Goal: Information Seeking & Learning: Understand process/instructions

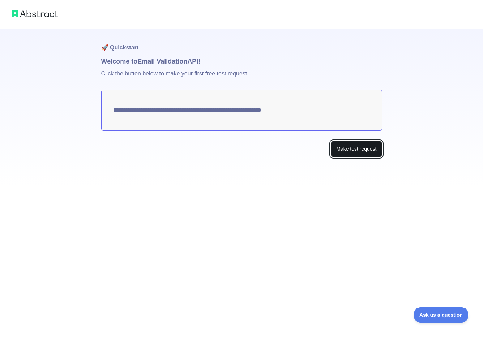
click at [356, 145] on button "Make test request" at bounding box center [356, 149] width 51 height 16
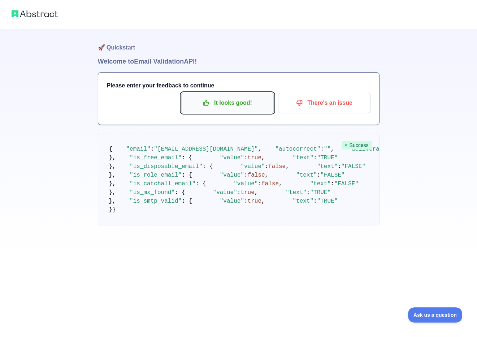
click at [213, 108] on p "It looks good!" at bounding box center [228, 103] width 82 height 12
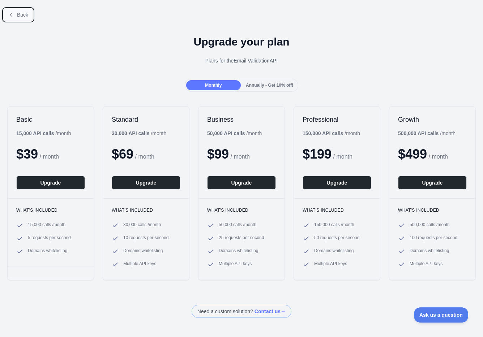
click at [18, 12] on span "Back" at bounding box center [22, 15] width 11 height 6
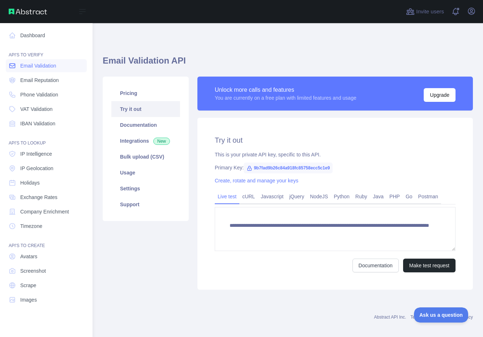
click at [34, 62] on span "Email Validation" at bounding box center [38, 65] width 36 height 7
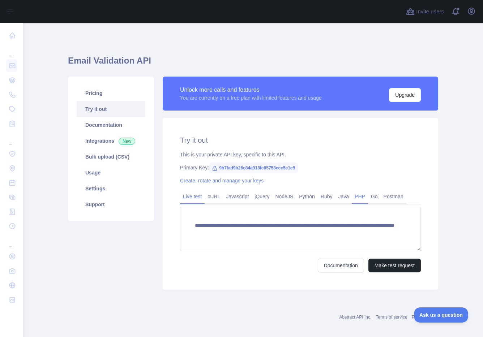
click at [354, 194] on link "PHP" at bounding box center [360, 197] width 16 height 12
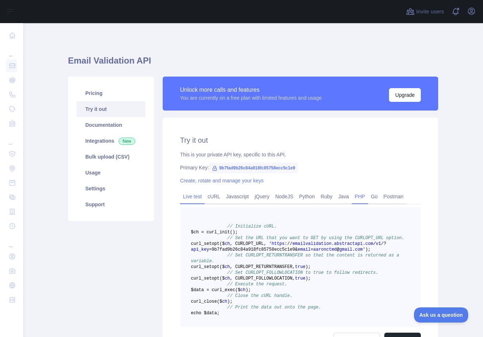
click at [194, 194] on link "Live test" at bounding box center [192, 197] width 25 height 12
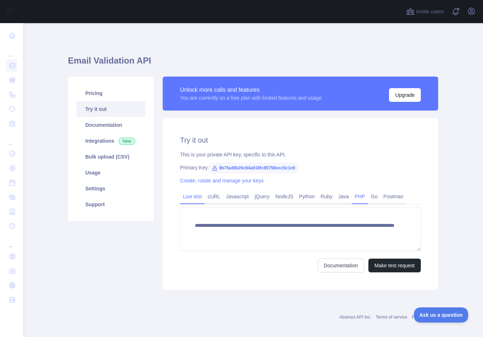
click at [358, 198] on link "PHP" at bounding box center [360, 197] width 16 height 12
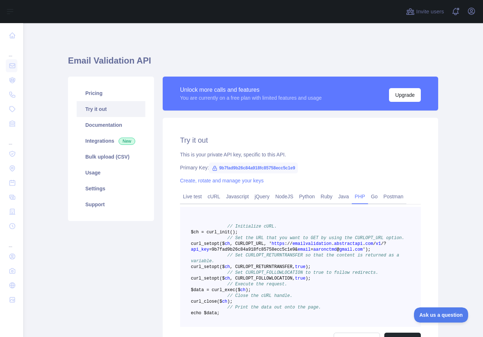
click at [311, 233] on pre "// Initialize cURL. $ch = curl _init() ; // Set the URL that you want to GET by…" at bounding box center [300, 267] width 241 height 120
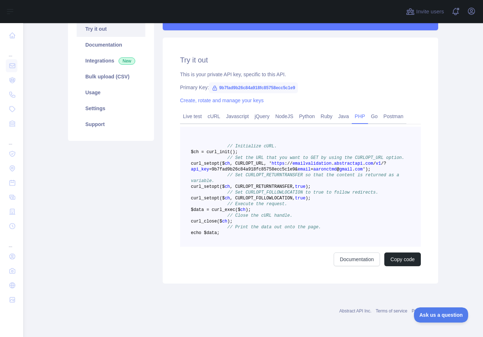
scroll to position [115, 0]
click at [397, 263] on button "Copy code" at bounding box center [402, 260] width 36 height 14
click at [258, 82] on span "9b7fad9b26c84a918fc85758ecc5c1e9" at bounding box center [253, 87] width 89 height 11
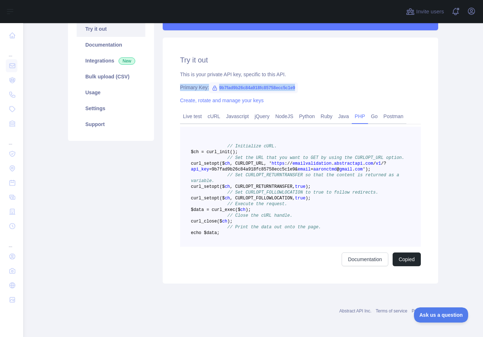
drag, startPoint x: 258, startPoint y: 52, endPoint x: 244, endPoint y: 53, distance: 14.5
click at [245, 82] on span "9b7fad9b26c84a918fc85758ecc5c1e9" at bounding box center [253, 87] width 89 height 11
click at [233, 82] on span "9b7fad9b26c84a918fc85758ecc5c1e9" at bounding box center [253, 87] width 89 height 11
